Goal: Information Seeking & Learning: Learn about a topic

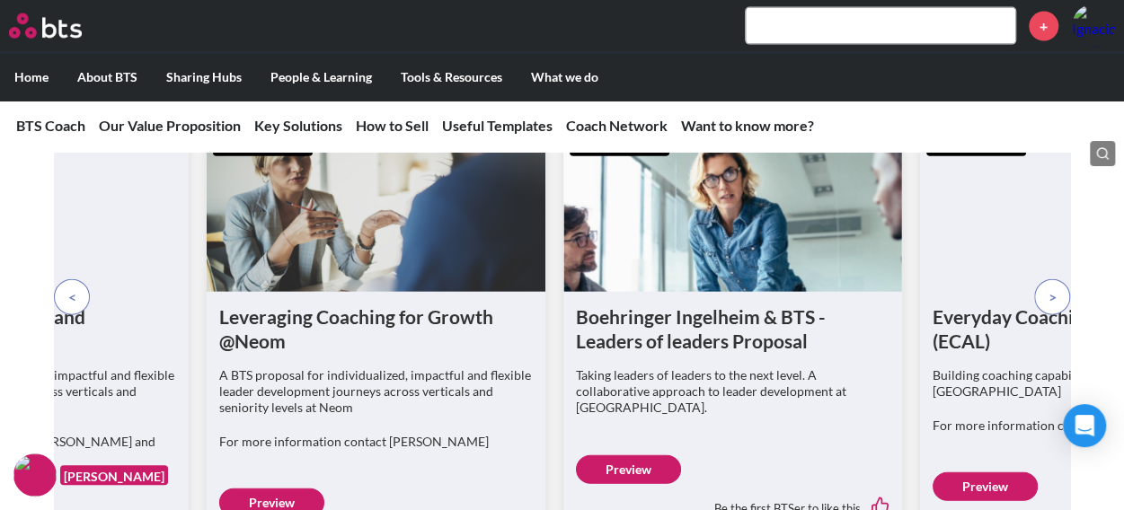
scroll to position [5361, 0]
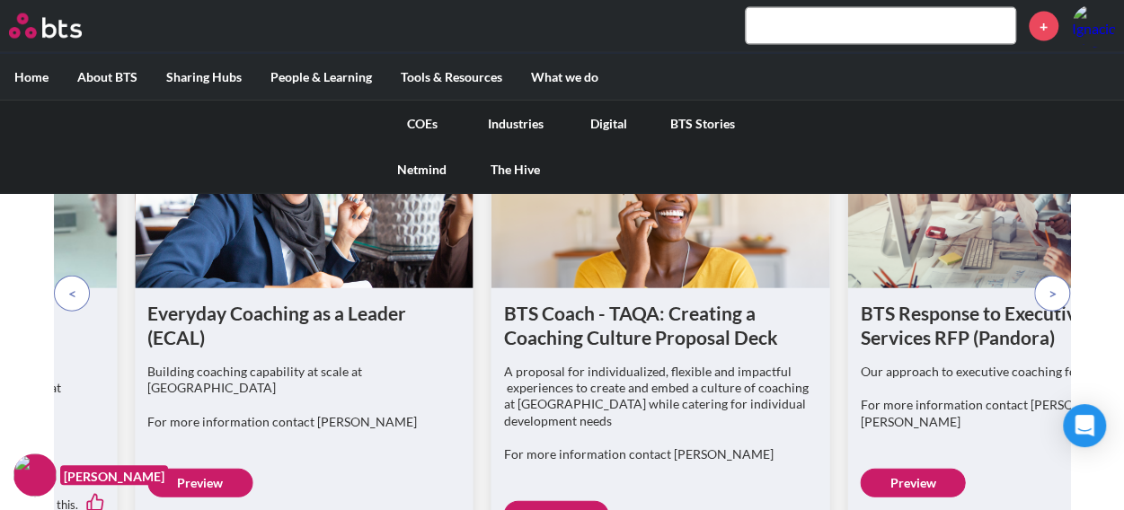
click at [429, 121] on link "COEs" at bounding box center [421, 124] width 93 height 47
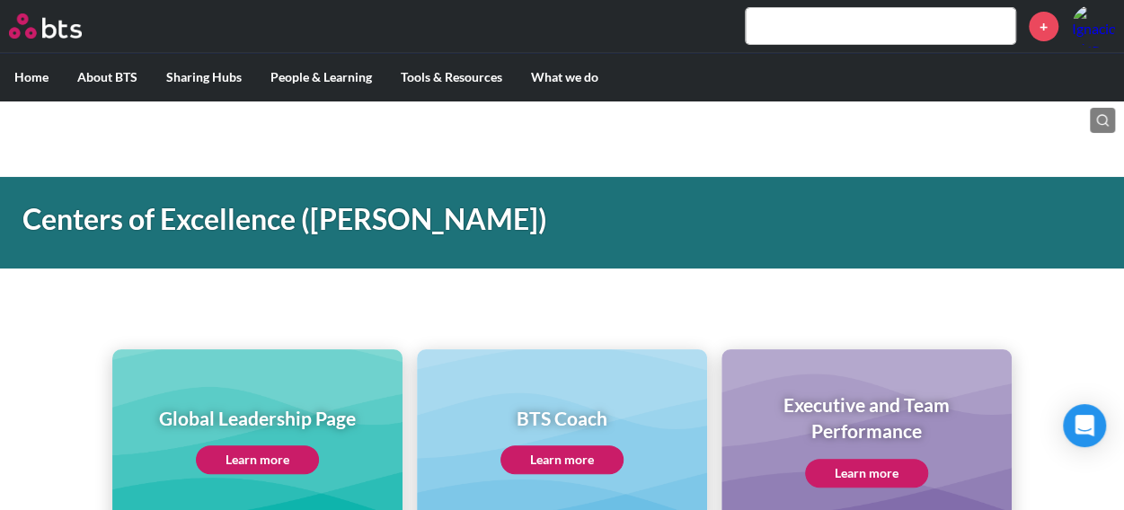
click at [287, 454] on link "Learn more" at bounding box center [257, 460] width 123 height 29
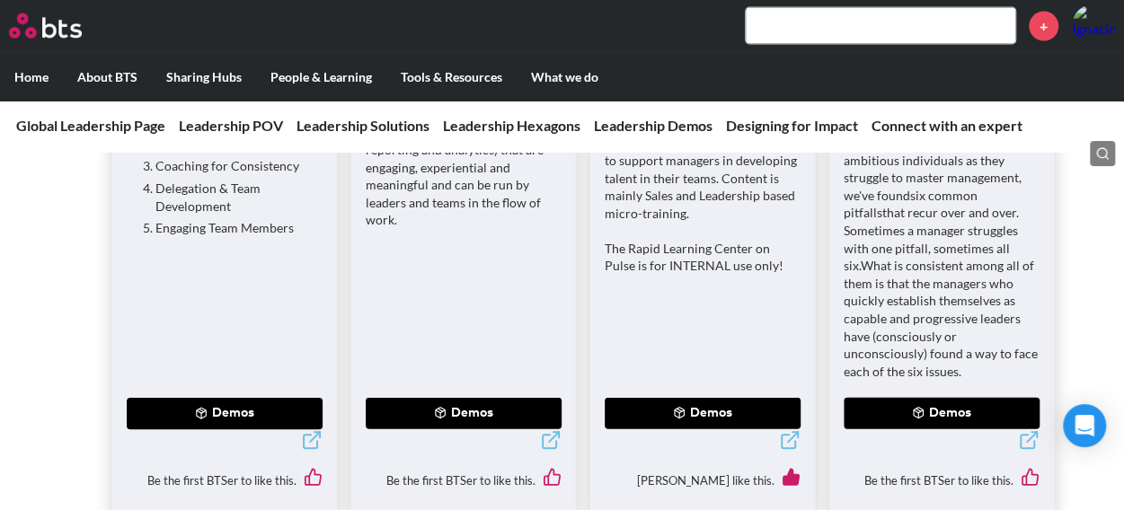
scroll to position [5283, 0]
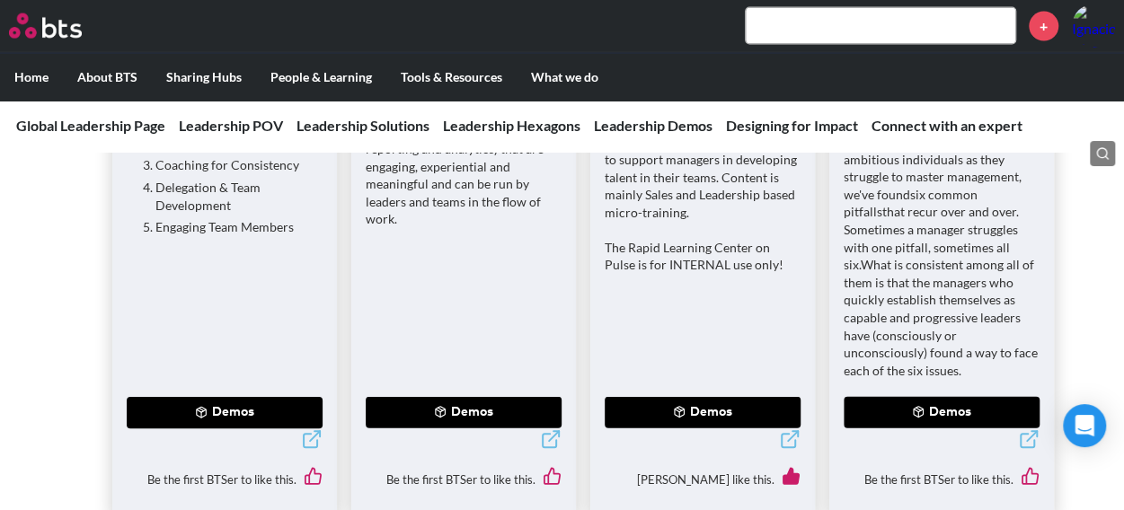
click at [697, 397] on button "Demos" at bounding box center [702, 413] width 196 height 32
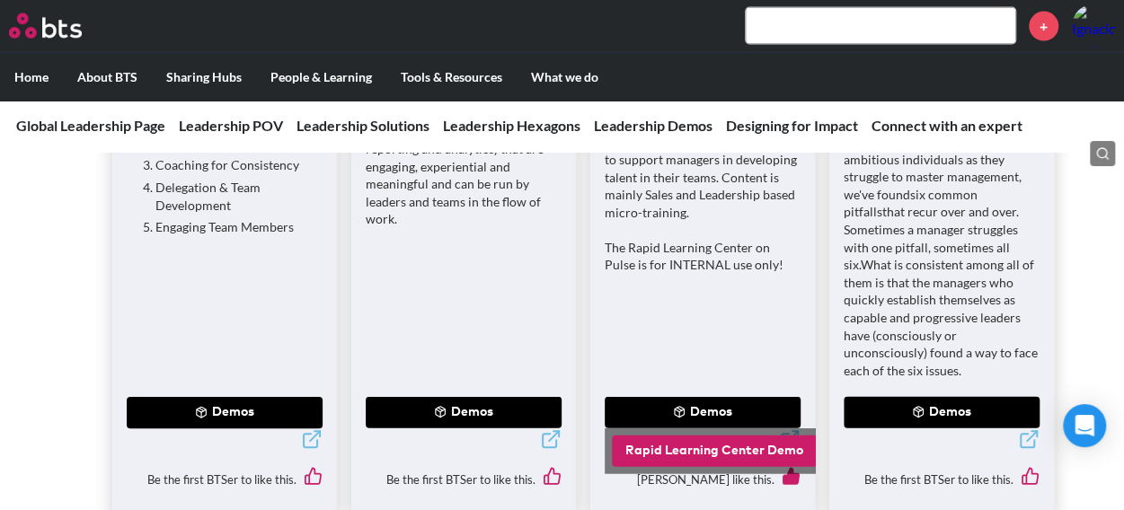
click at [693, 436] on button "Rapid Learning Center Demo" at bounding box center [714, 452] width 205 height 32
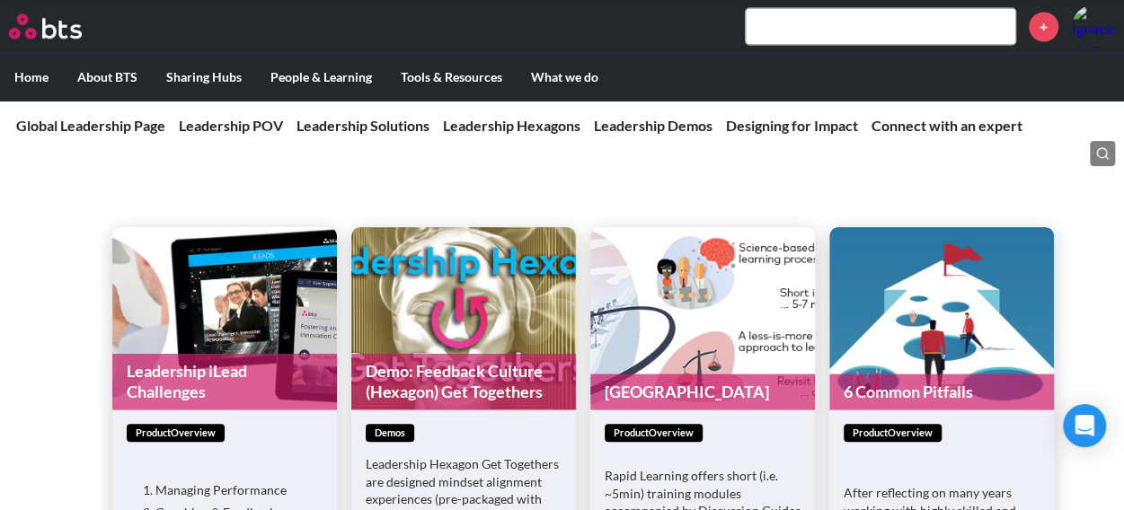
scroll to position [4931, 0]
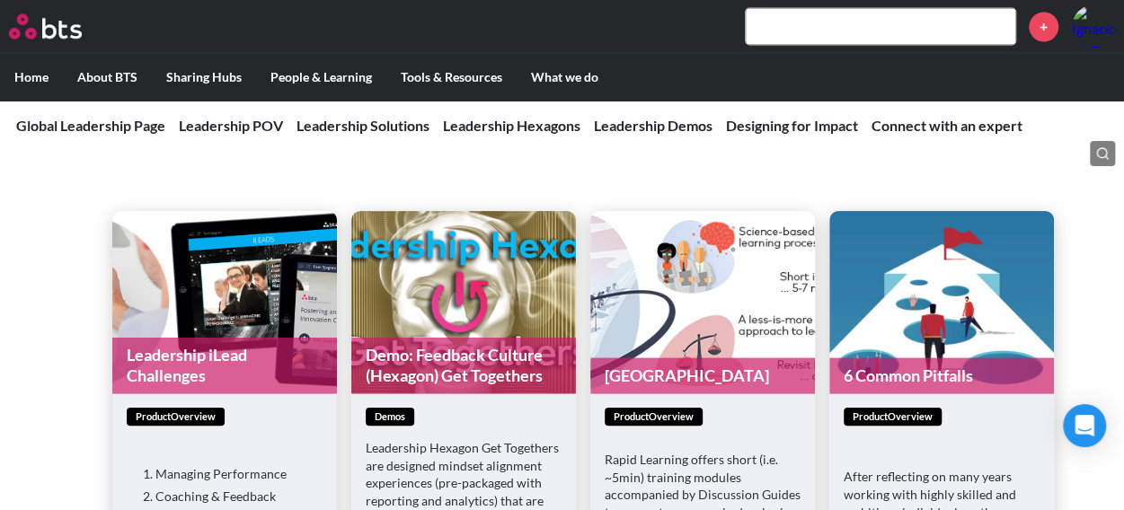
click at [675, 408] on span "productOverview" at bounding box center [653, 417] width 98 height 19
click at [702, 357] on link "Rapid Learning Center" at bounding box center [702, 374] width 225 height 35
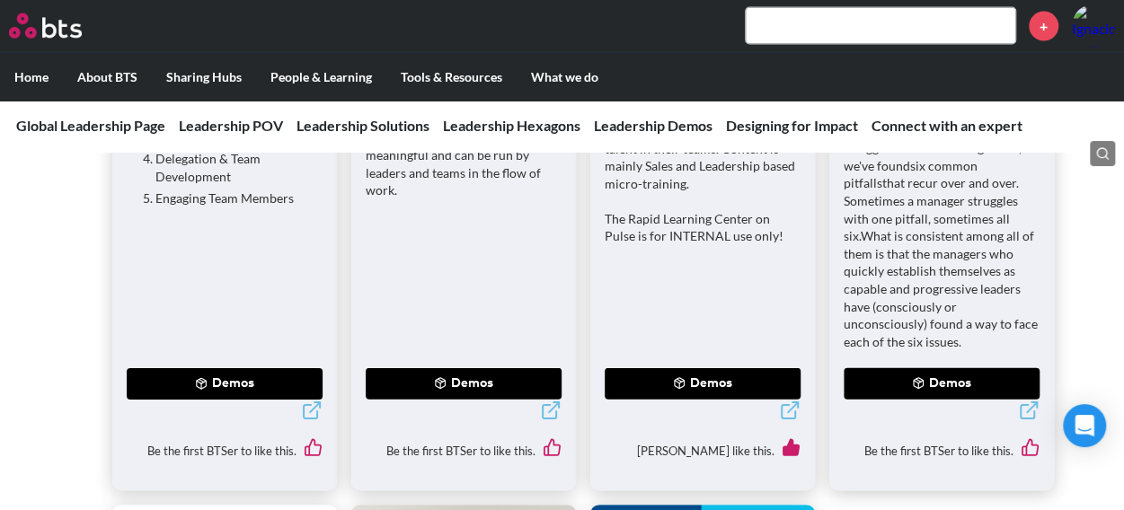
scroll to position [5340, 0]
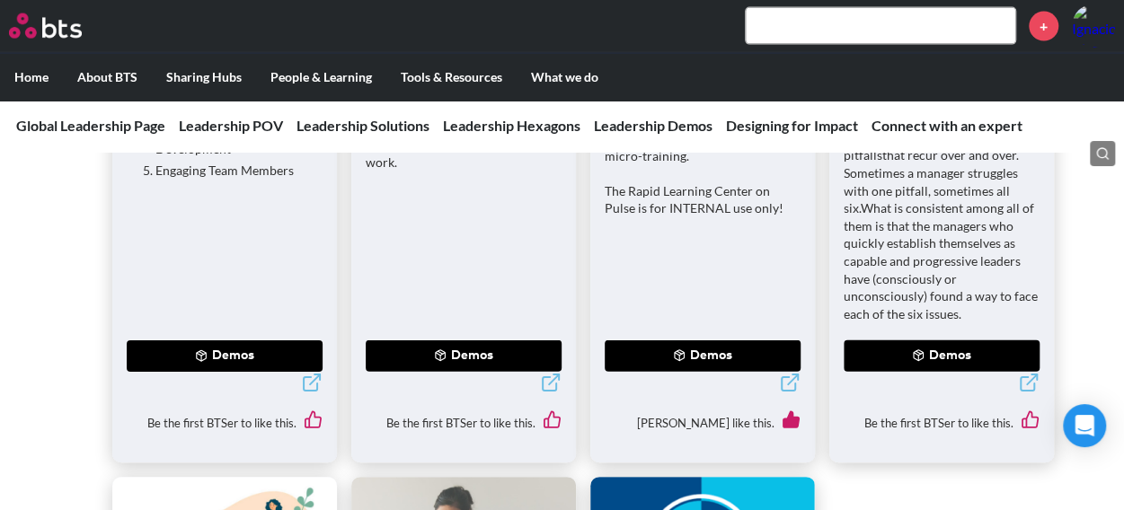
click at [740, 340] on button "Demos" at bounding box center [702, 356] width 196 height 32
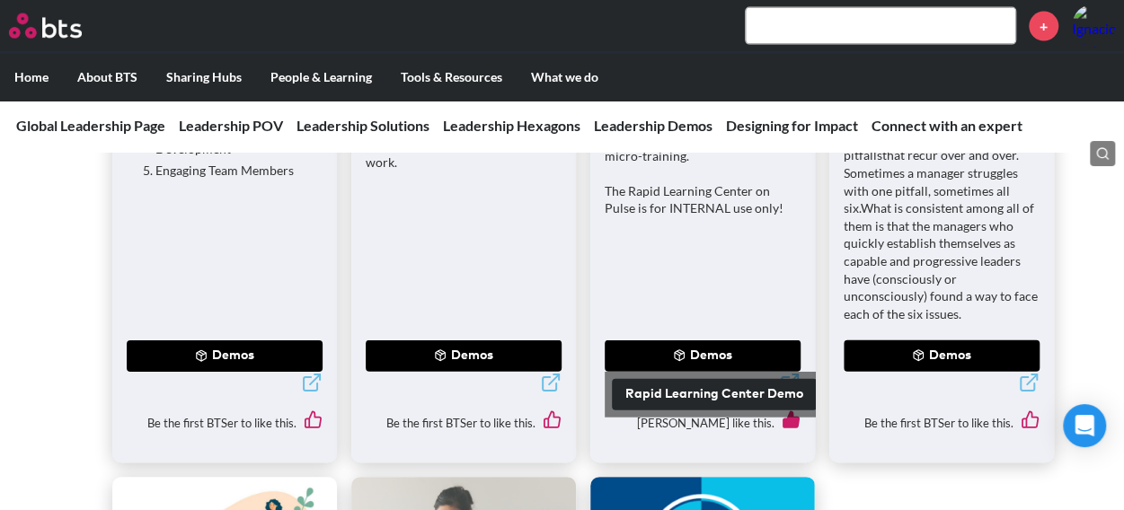
click at [715, 379] on button "Rapid Learning Center Demo" at bounding box center [714, 395] width 205 height 32
